Goal: Information Seeking & Learning: Learn about a topic

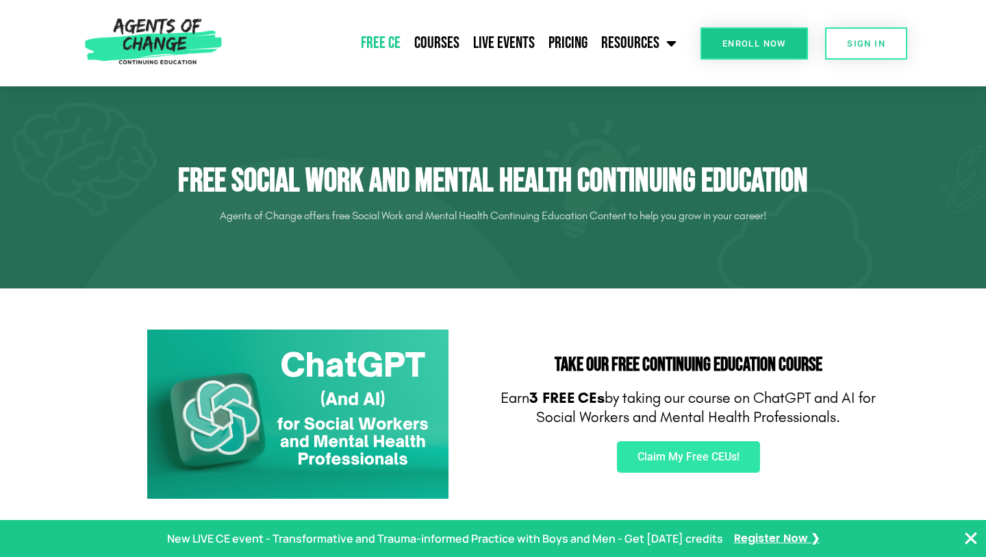
click at [633, 292] on section "Take Our FREE Continuing Education Course Earn 3 FREE CEs by taking our course …" at bounding box center [493, 414] width 986 height 252
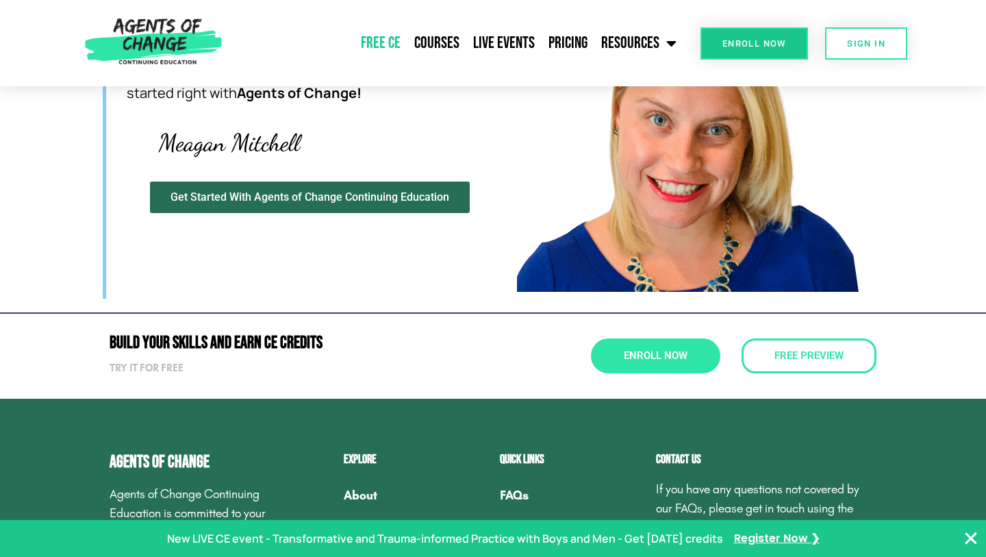
scroll to position [4130, 0]
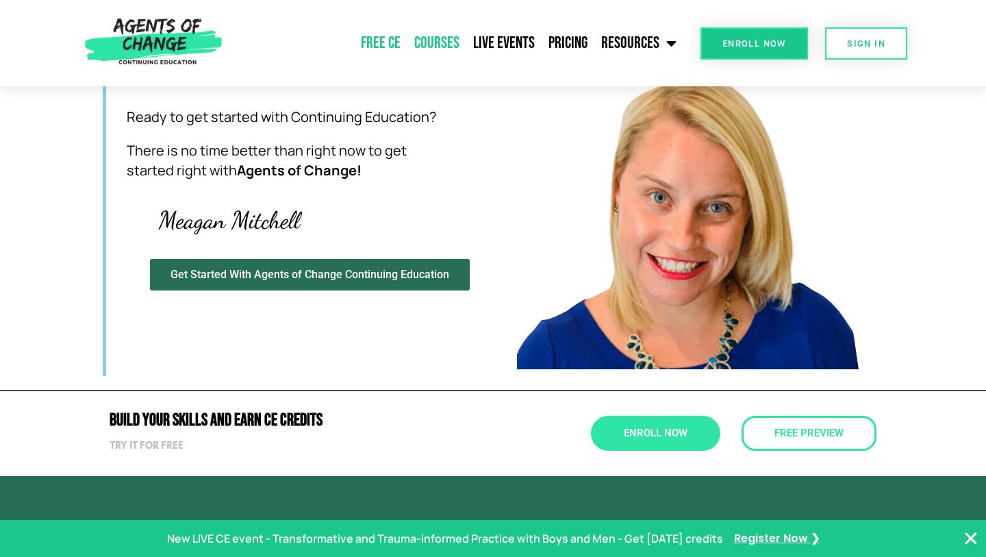
click at [438, 41] on link "Courses" at bounding box center [437, 43] width 59 height 34
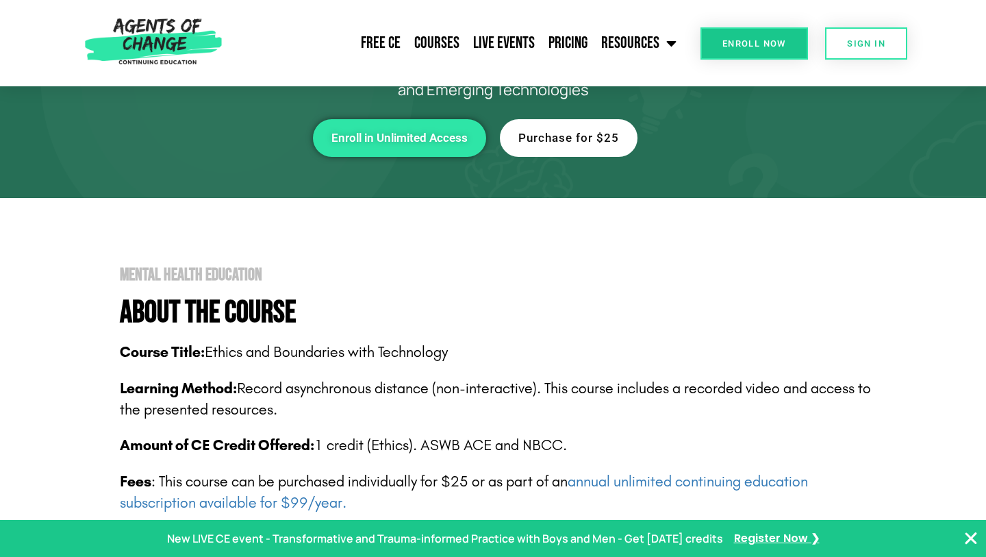
scroll to position [134, 0]
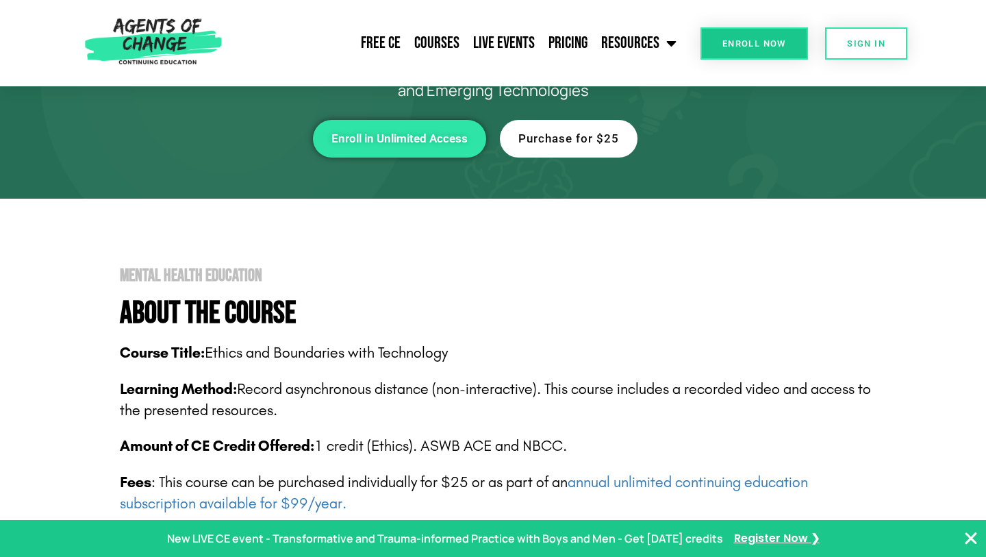
click at [970, 540] on icon "Close Banner" at bounding box center [971, 538] width 16 height 16
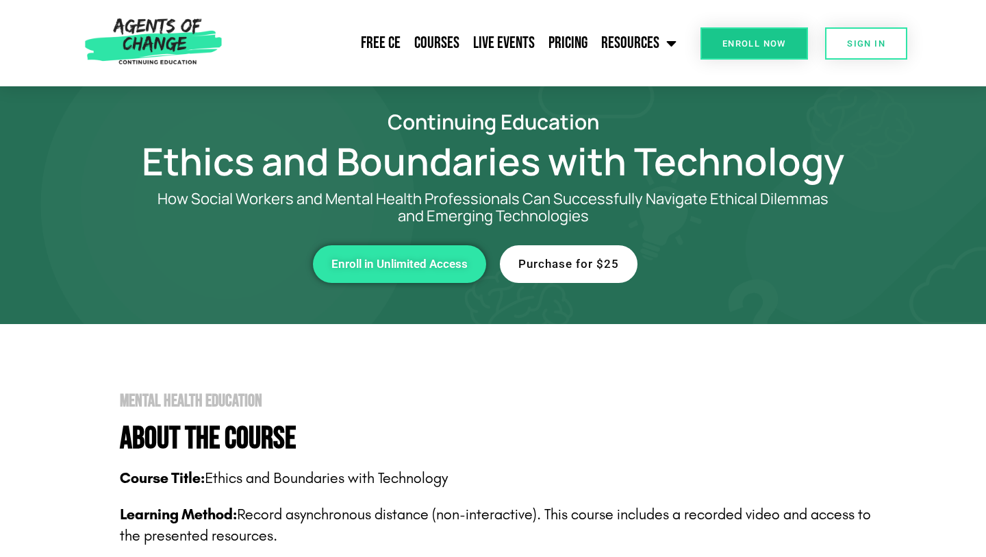
scroll to position [0, 0]
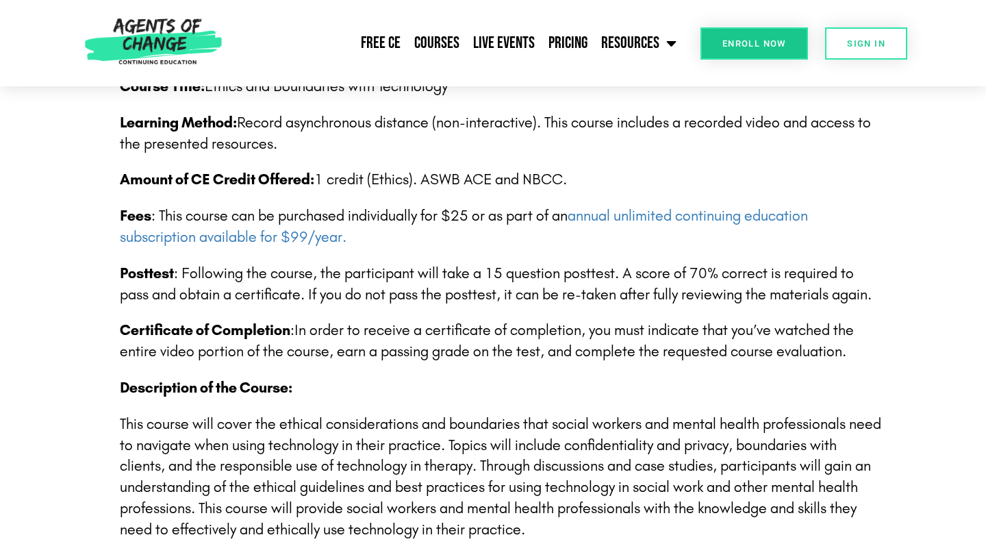
scroll to position [402, 0]
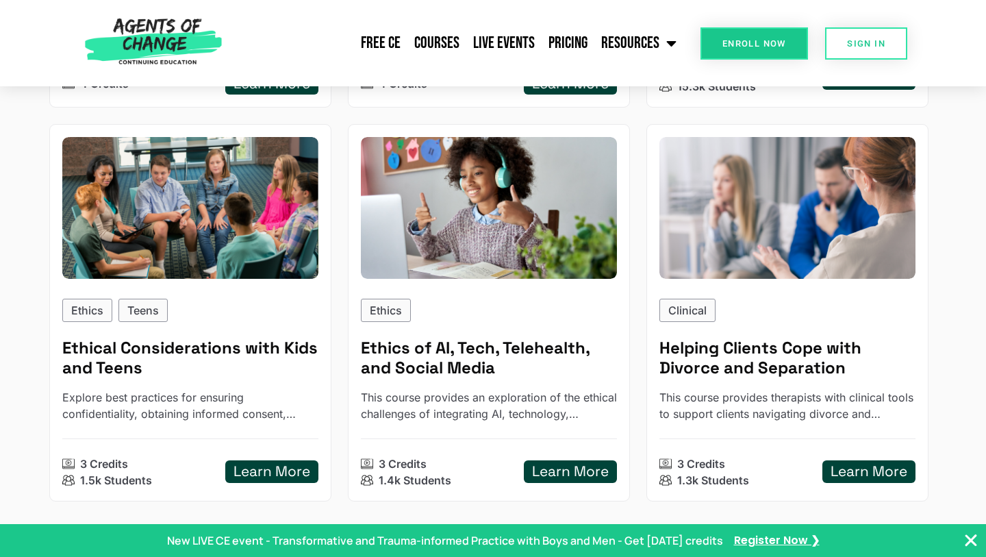
scroll to position [1667, 0]
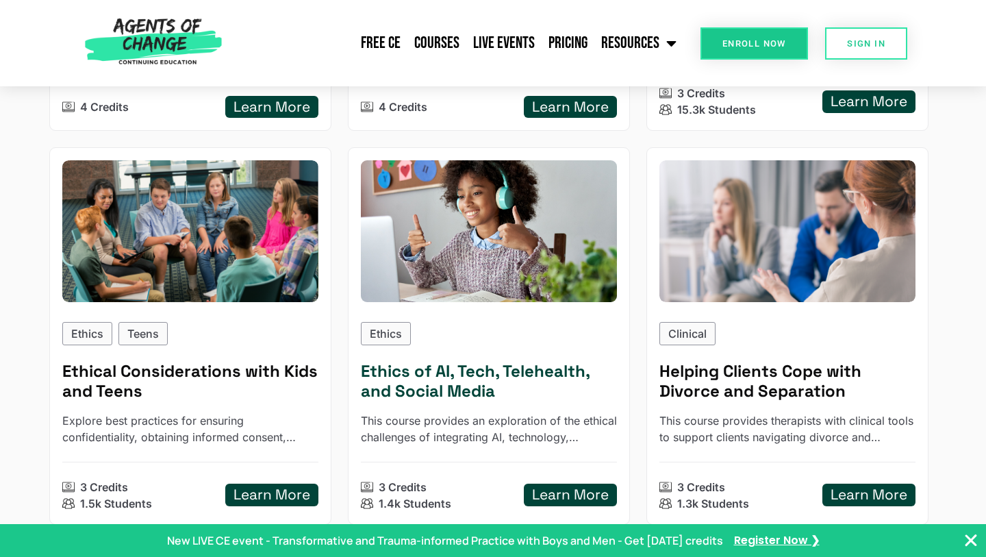
click at [502, 279] on img at bounding box center [489, 230] width 282 height 155
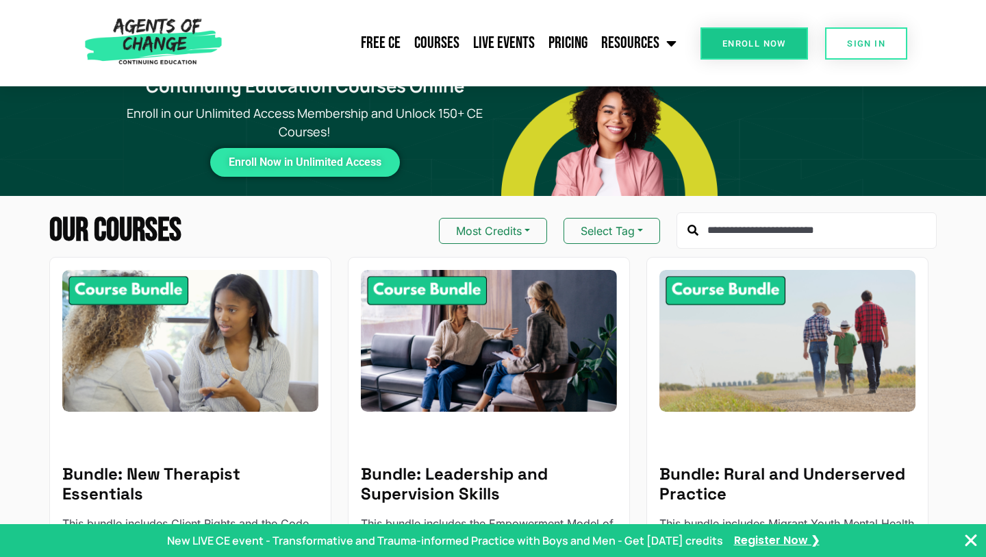
scroll to position [26, 0]
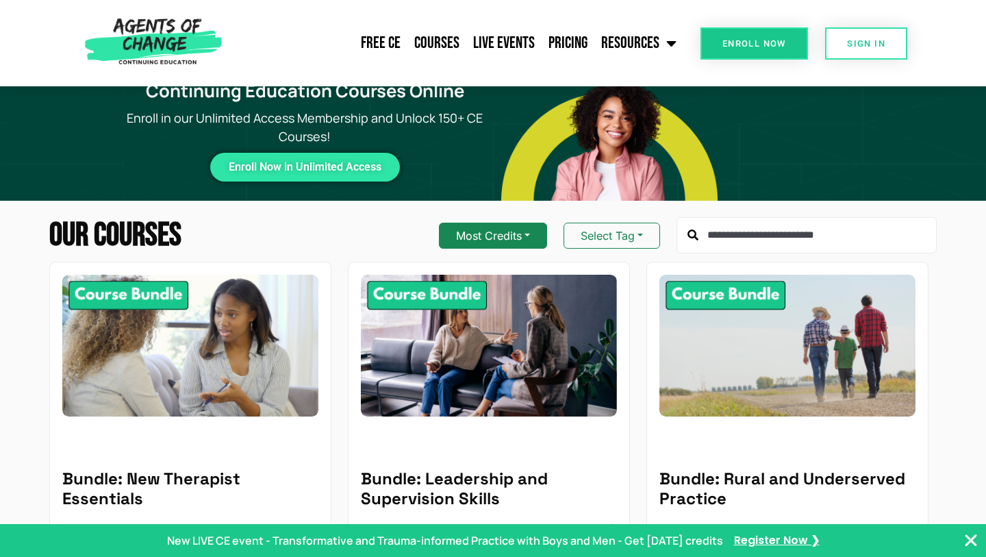
click at [518, 240] on button "Most Credits" at bounding box center [493, 236] width 108 height 26
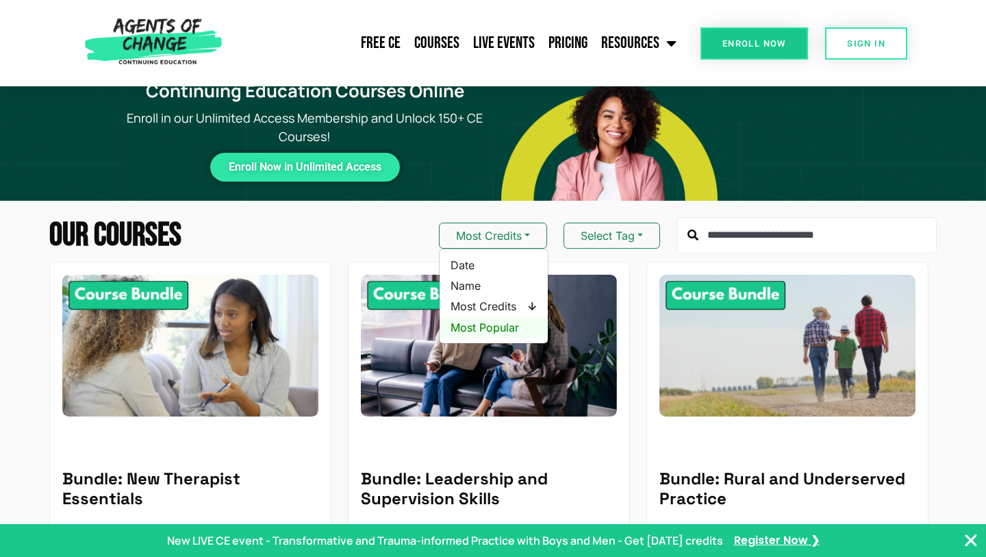
click at [492, 324] on span "Most Popular" at bounding box center [494, 327] width 86 height 15
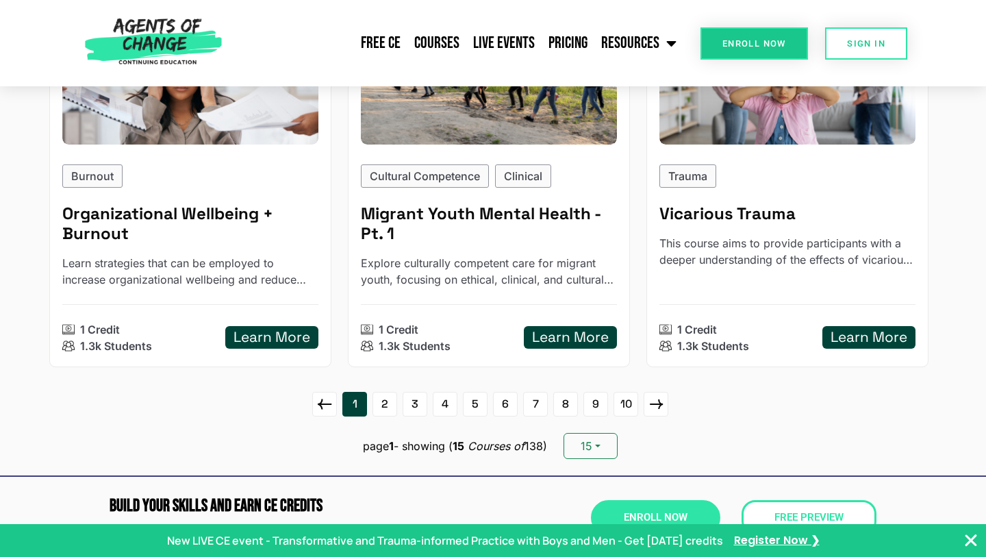
scroll to position [1895, 0]
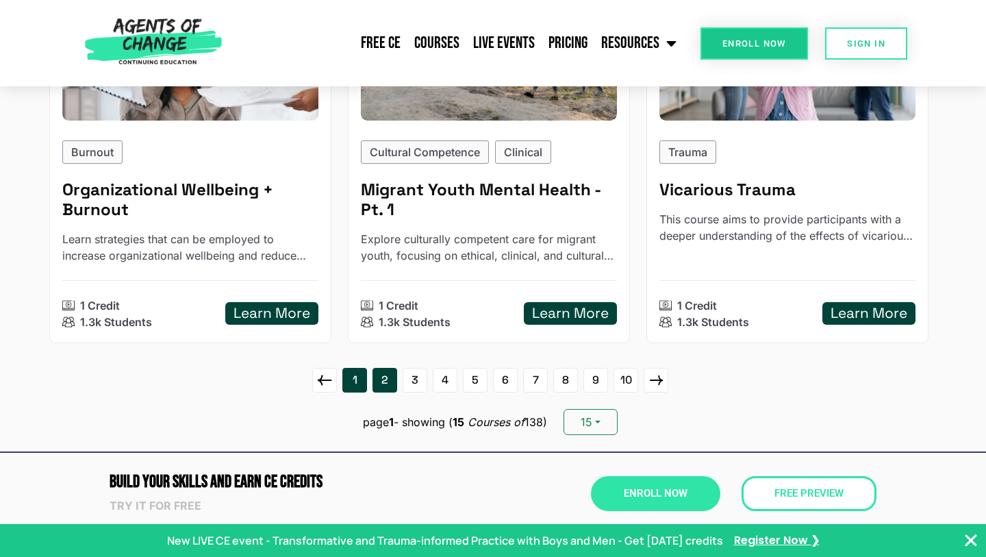
click at [385, 383] on link "2" at bounding box center [385, 380] width 25 height 25
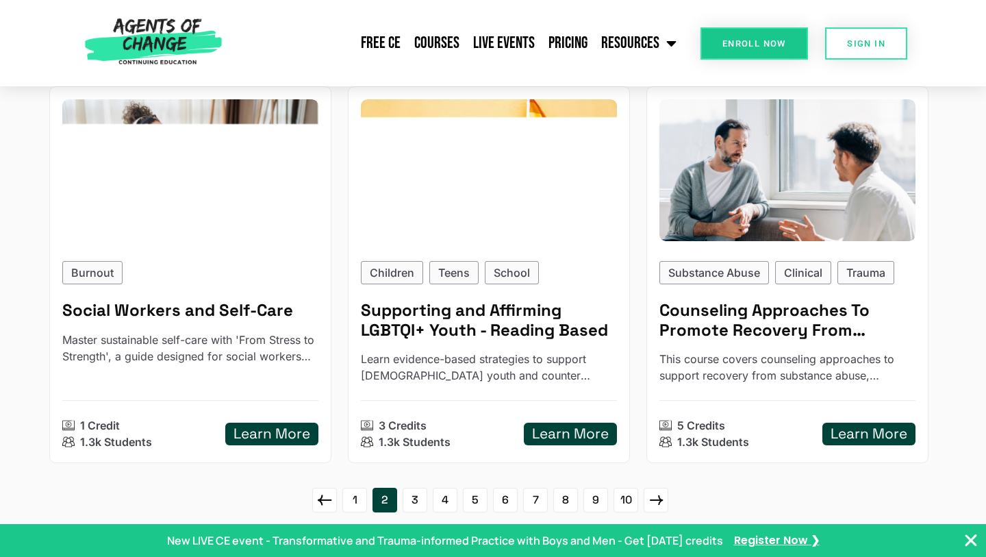
scroll to position [1831, 0]
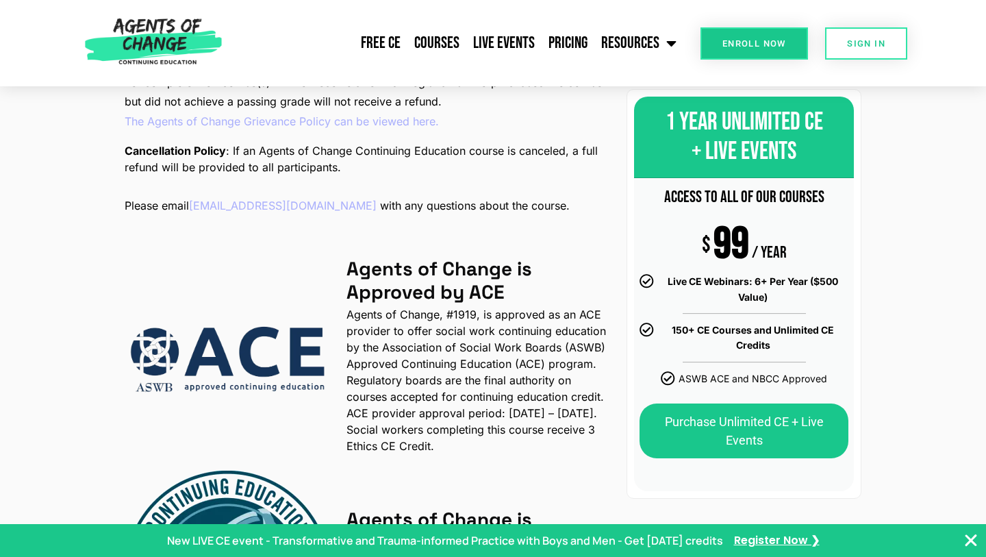
scroll to position [2062, 0]
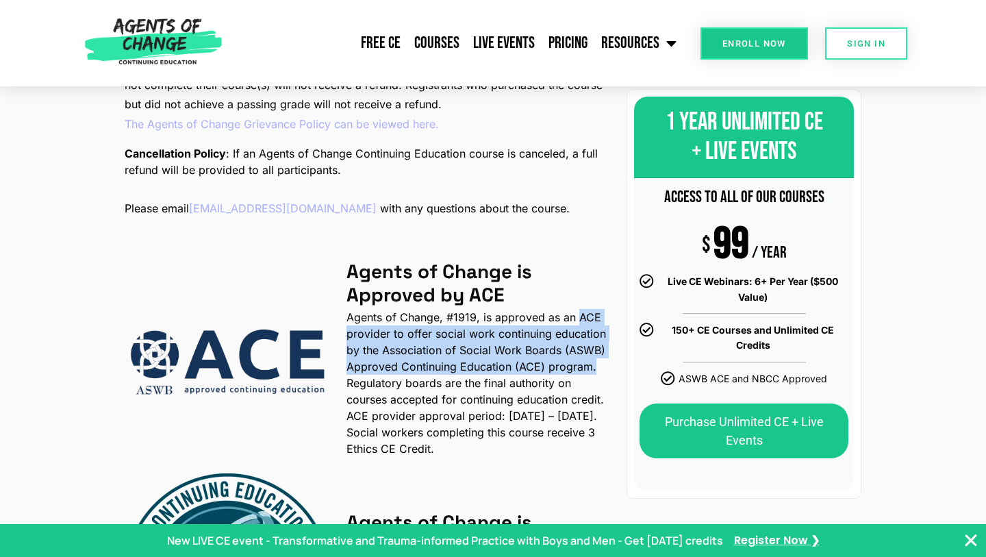
drag, startPoint x: 576, startPoint y: 284, endPoint x: 597, endPoint y: 336, distance: 56.0
click at [597, 336] on p "Agents of Change, #1919, is approved as an ACE provider to offer social work co…" at bounding box center [479, 383] width 264 height 148
copy p "ACE provider to offer social work continuing education by the Association of So…"
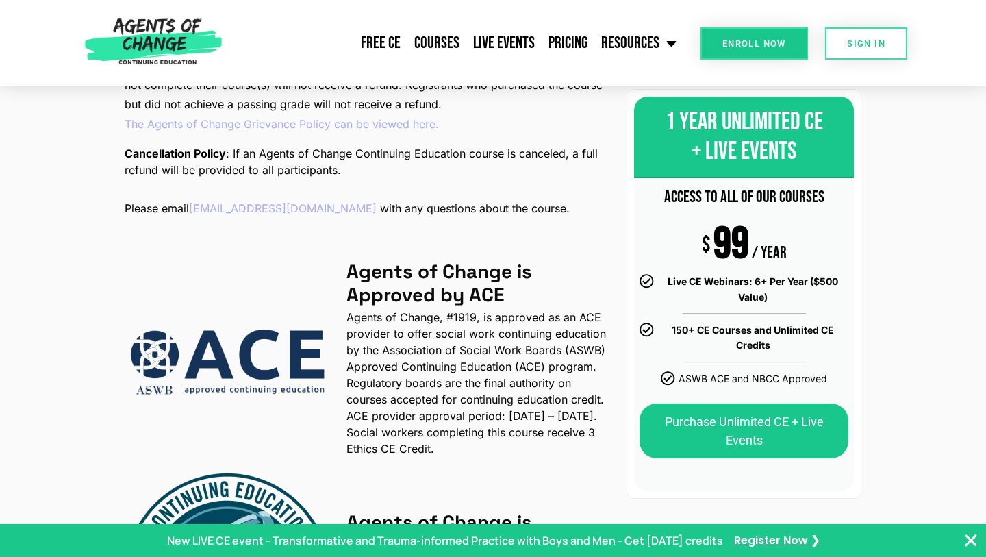
click at [509, 212] on div "Course Outline: 1) Ethics of AI, Tech, Telehealth, and Social Media Video: Ethi…" at bounding box center [368, 66] width 486 height 1226
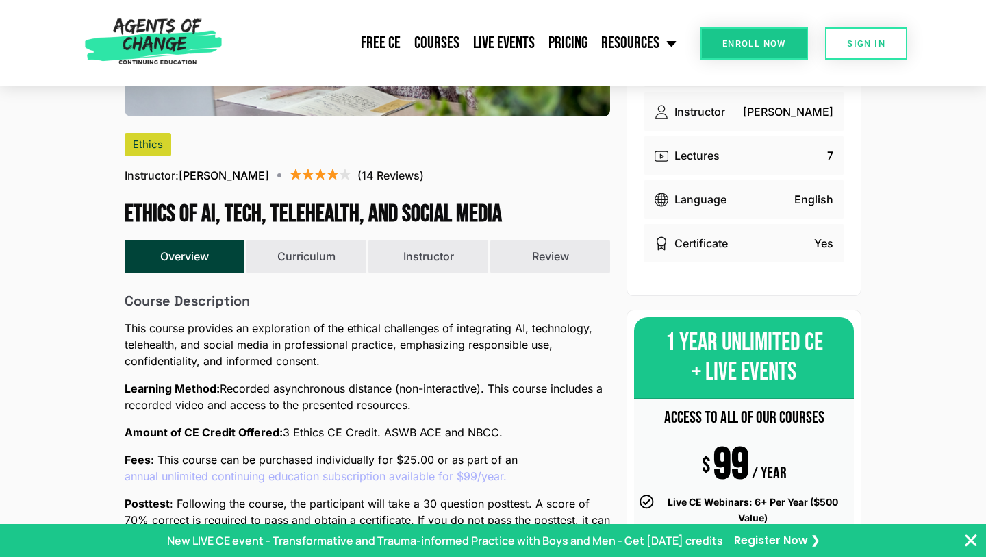
scroll to position [312, 0]
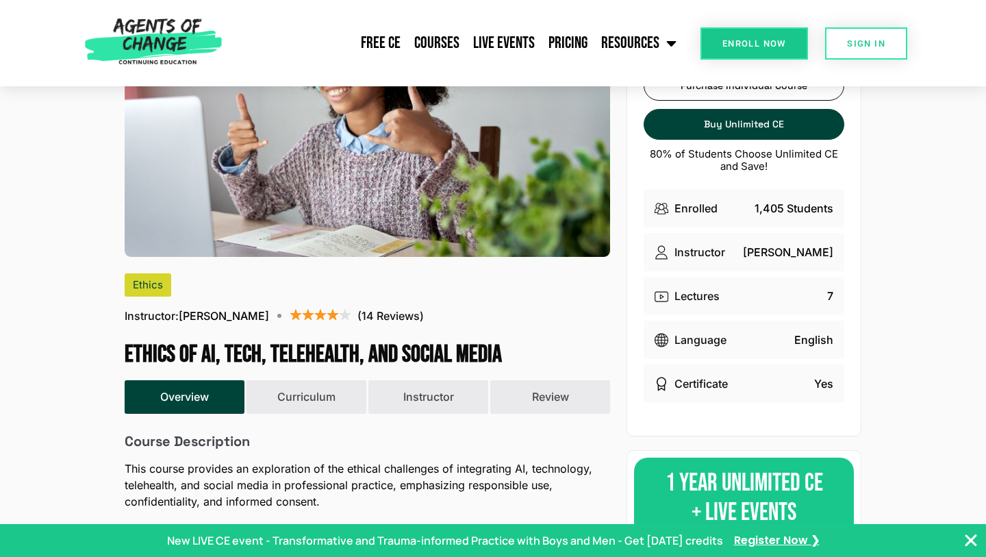
scroll to position [0, 0]
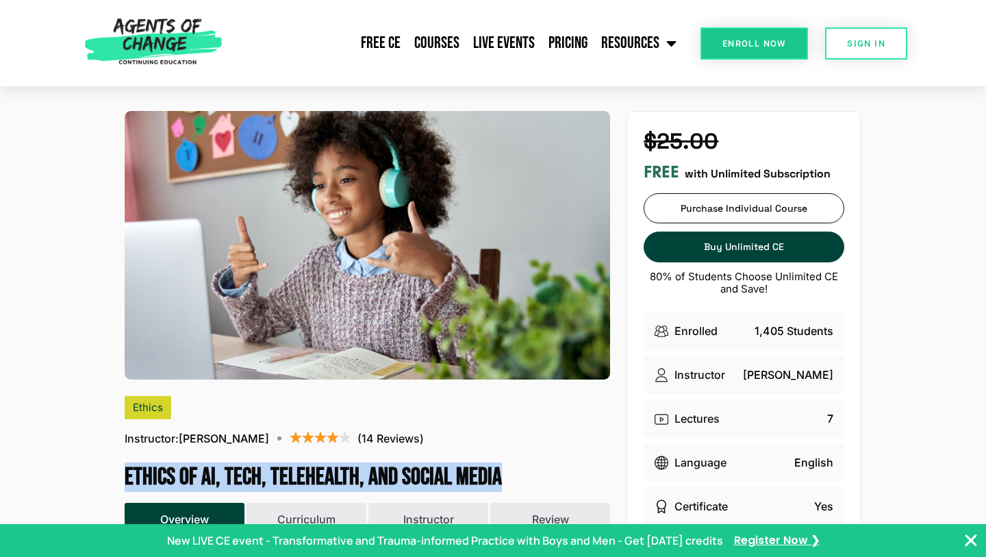
drag, startPoint x: 503, startPoint y: 477, endPoint x: 134, endPoint y: 462, distance: 369.5
copy h1 "Ethics of AI, Tech, Telehealth, and Social Media"
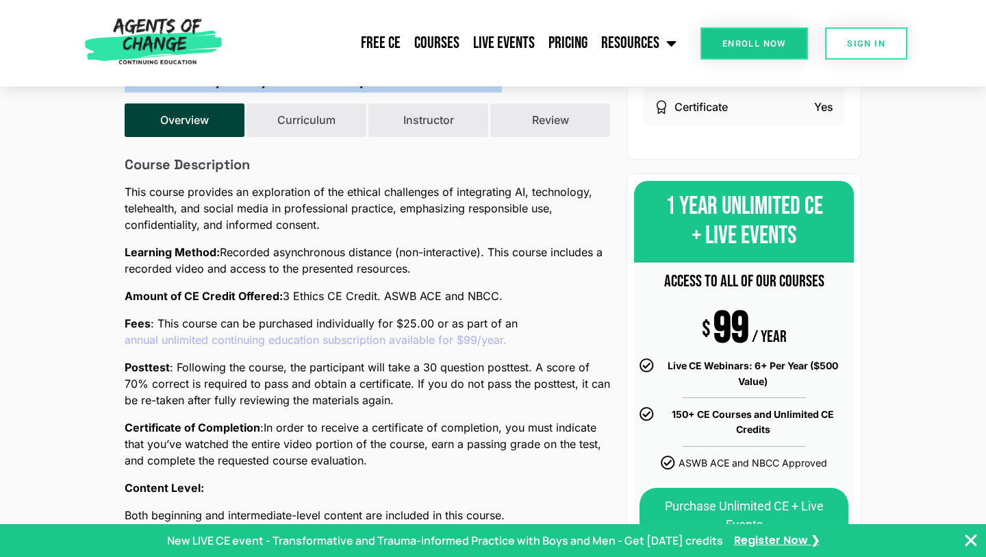
scroll to position [392, 0]
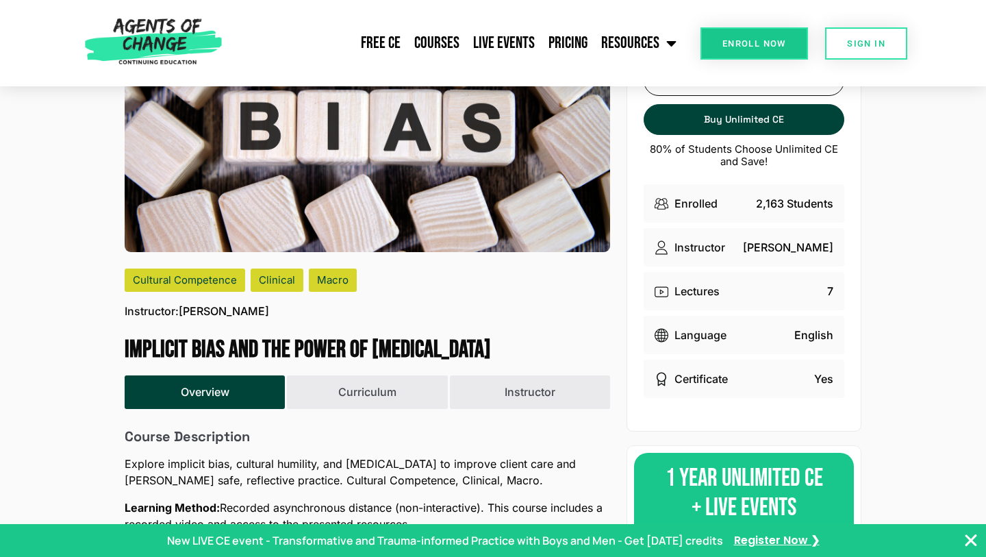
scroll to position [133, 0]
